Goal: Task Accomplishment & Management: Manage account settings

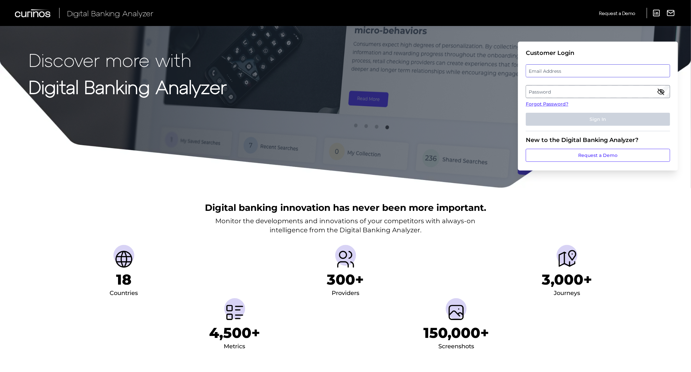
click at [563, 64] on input "email" at bounding box center [598, 70] width 144 height 13
click at [564, 69] on label "Email Address" at bounding box center [597, 71] width 143 height 12
click at [564, 69] on input "email" at bounding box center [598, 70] width 144 height 13
type input "[PERSON_NAME][EMAIL_ADDRESS][DOMAIN_NAME]"
click at [558, 88] on label "Password" at bounding box center [597, 92] width 143 height 12
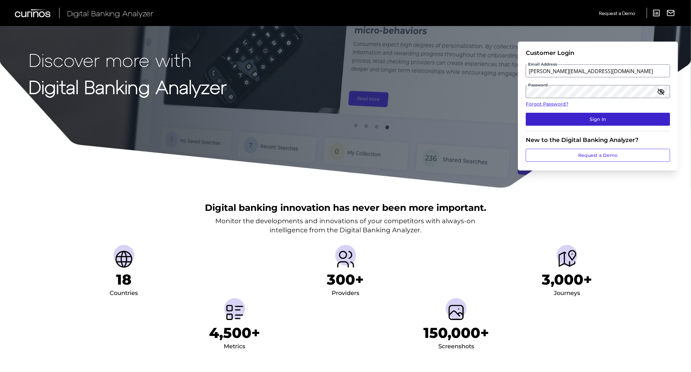
click at [586, 115] on button "Sign In" at bounding box center [598, 119] width 144 height 13
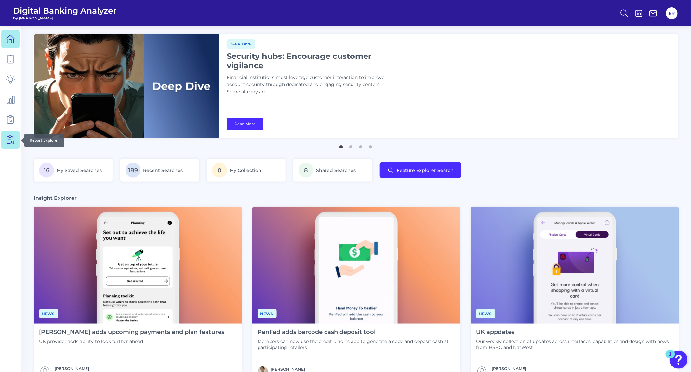
click at [1, 132] on link at bounding box center [10, 140] width 18 height 18
